Goal: Check status: Check status

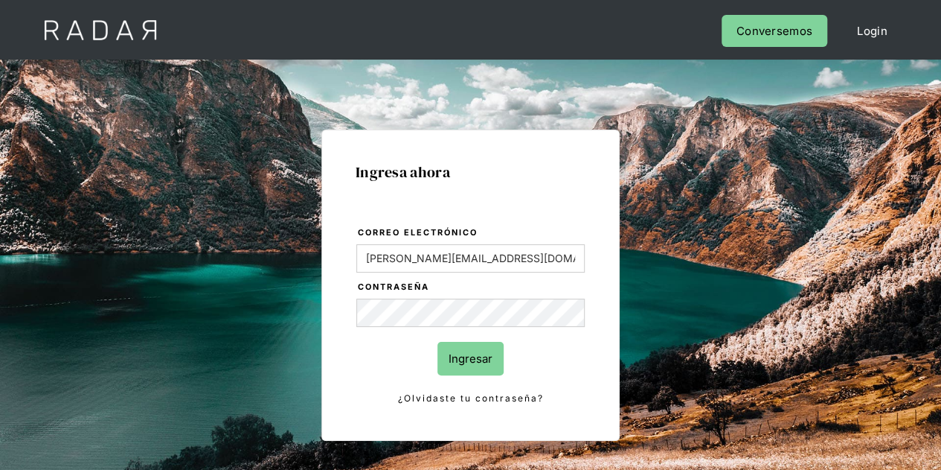
click at [475, 371] on input "Ingresar" at bounding box center [471, 358] width 66 height 33
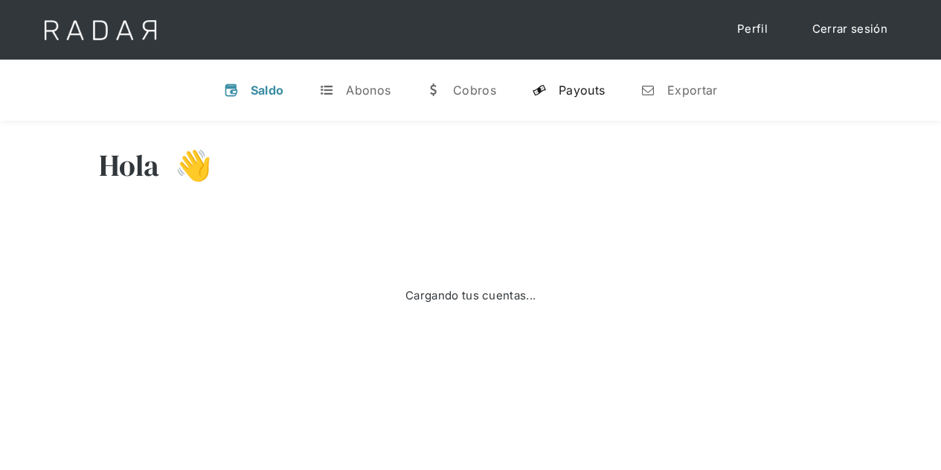
click at [577, 95] on div "Payouts" at bounding box center [582, 90] width 46 height 15
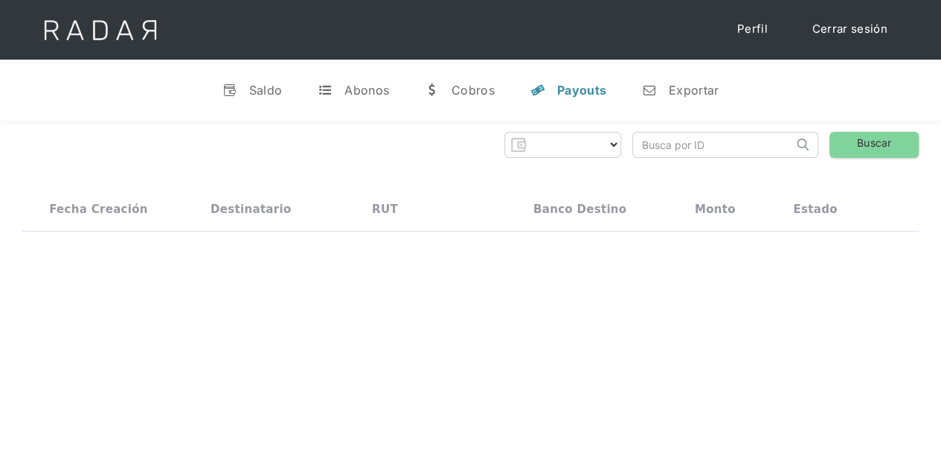
click at [726, 153] on input "search" at bounding box center [713, 144] width 160 height 25
paste input "23733fa0-1889-48fb-845a-b3eb043f7327"
type input "23733fa0-1889-48fb-845a-b3eb043f7327"
click at [861, 148] on link "Buscar" at bounding box center [874, 145] width 89 height 26
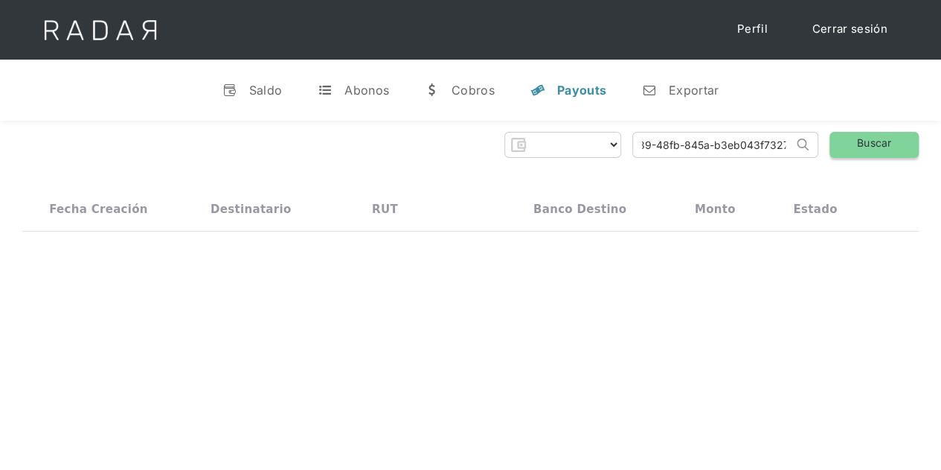
scroll to position [0, 0]
select select "prontopaga"
